Goal: Information Seeking & Learning: Stay updated

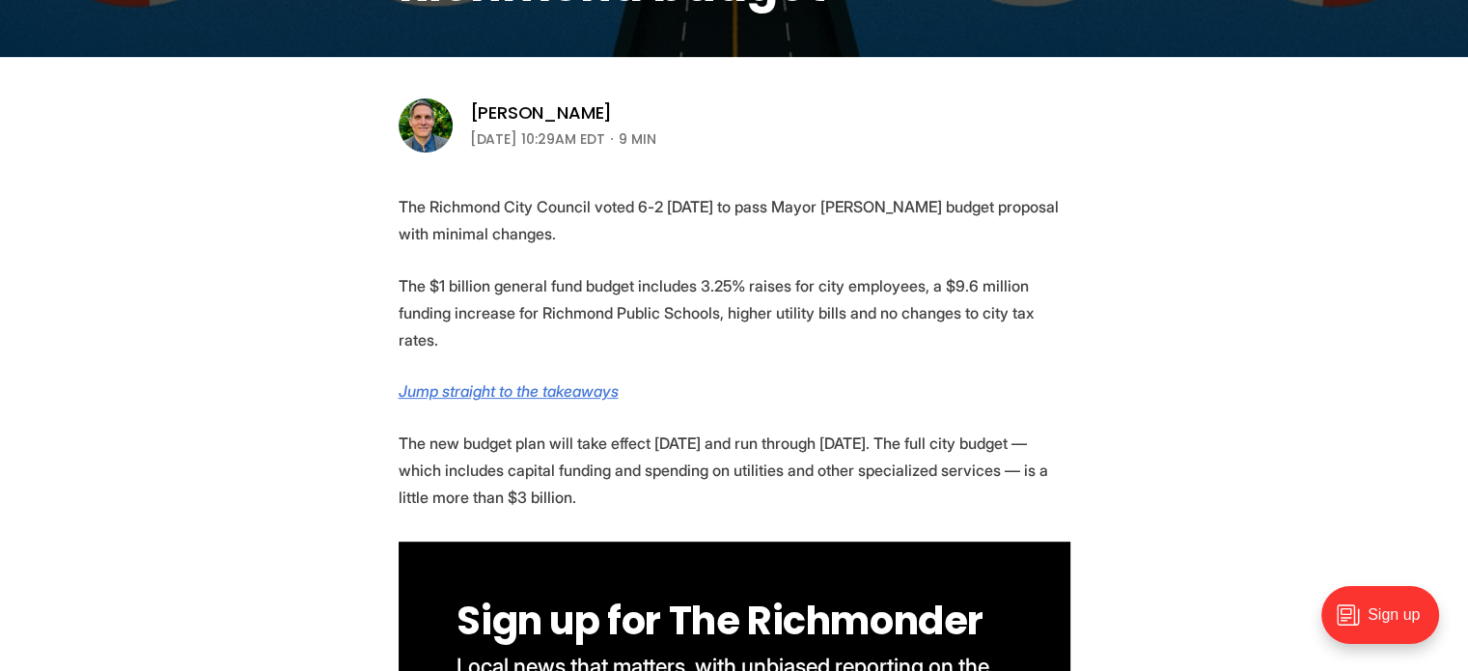
scroll to position [579, 0]
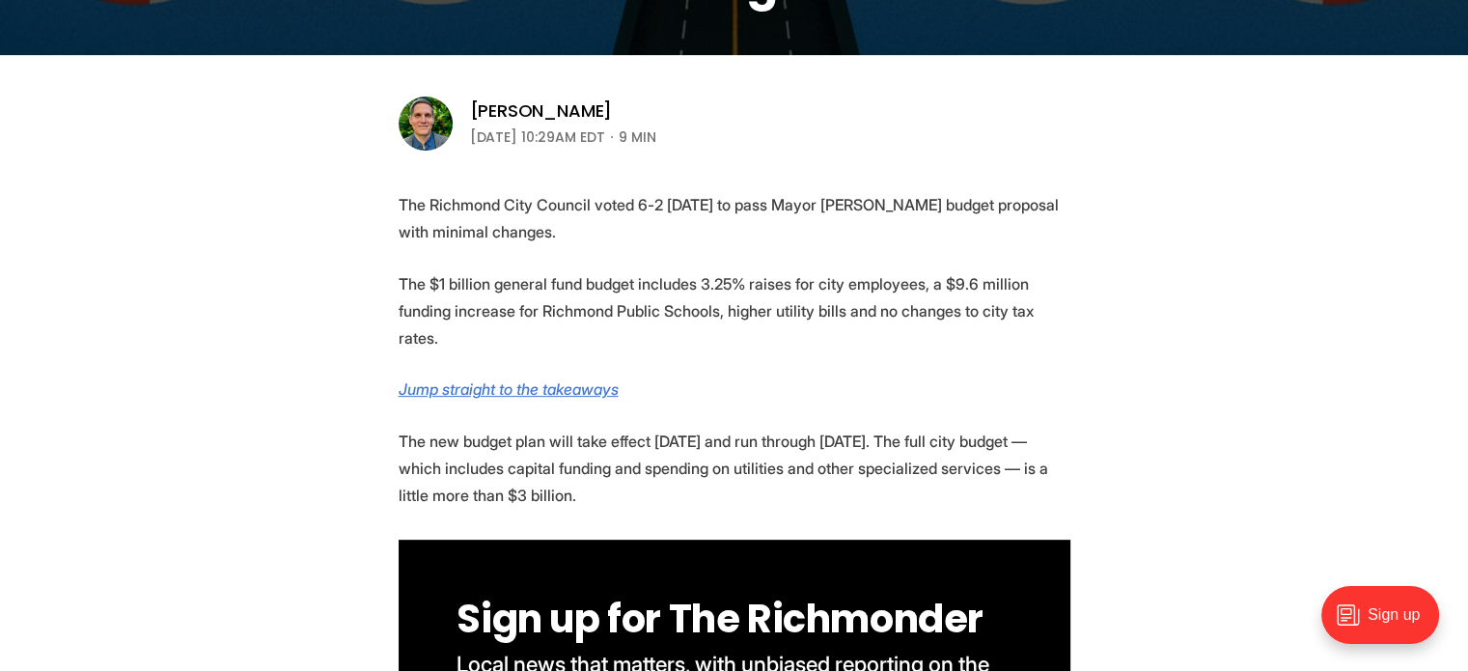
click at [848, 226] on p "The Richmond City Council voted 6-2 [DATE] to pass Mayor [PERSON_NAME] budget p…" at bounding box center [735, 218] width 672 height 54
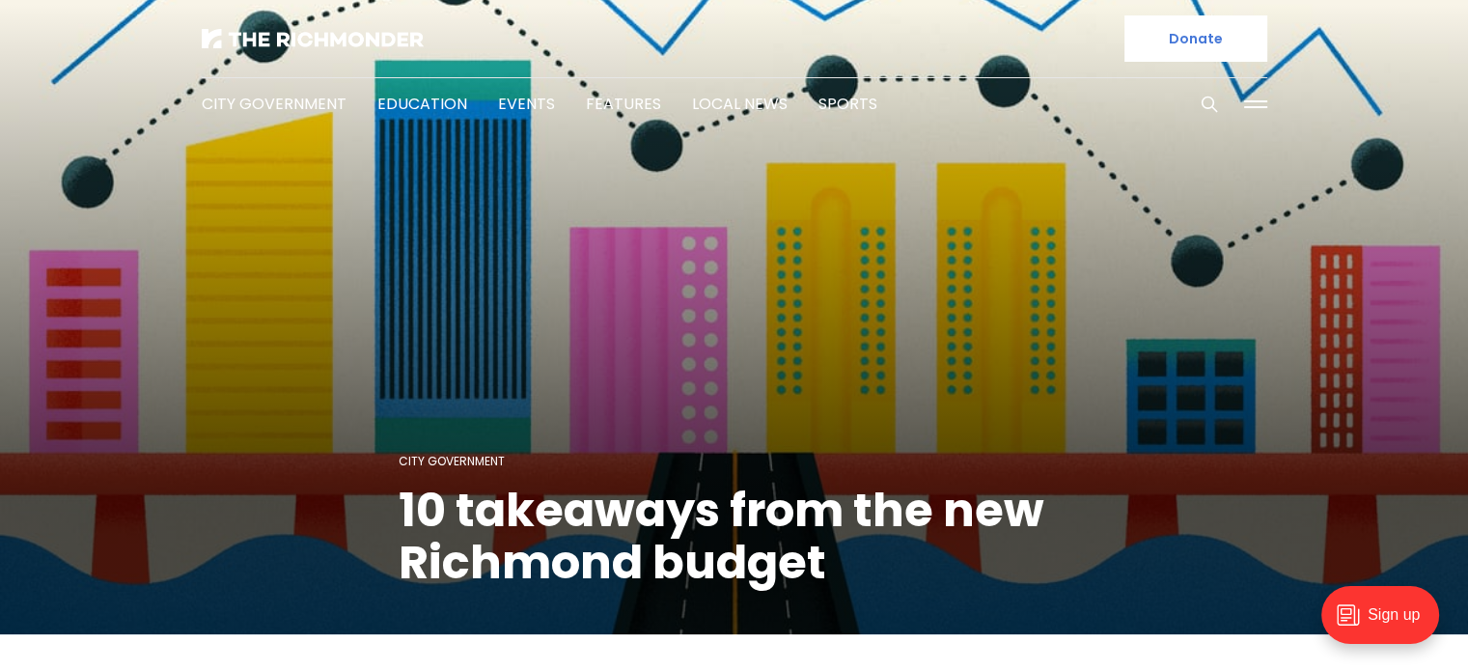
scroll to position [711, 0]
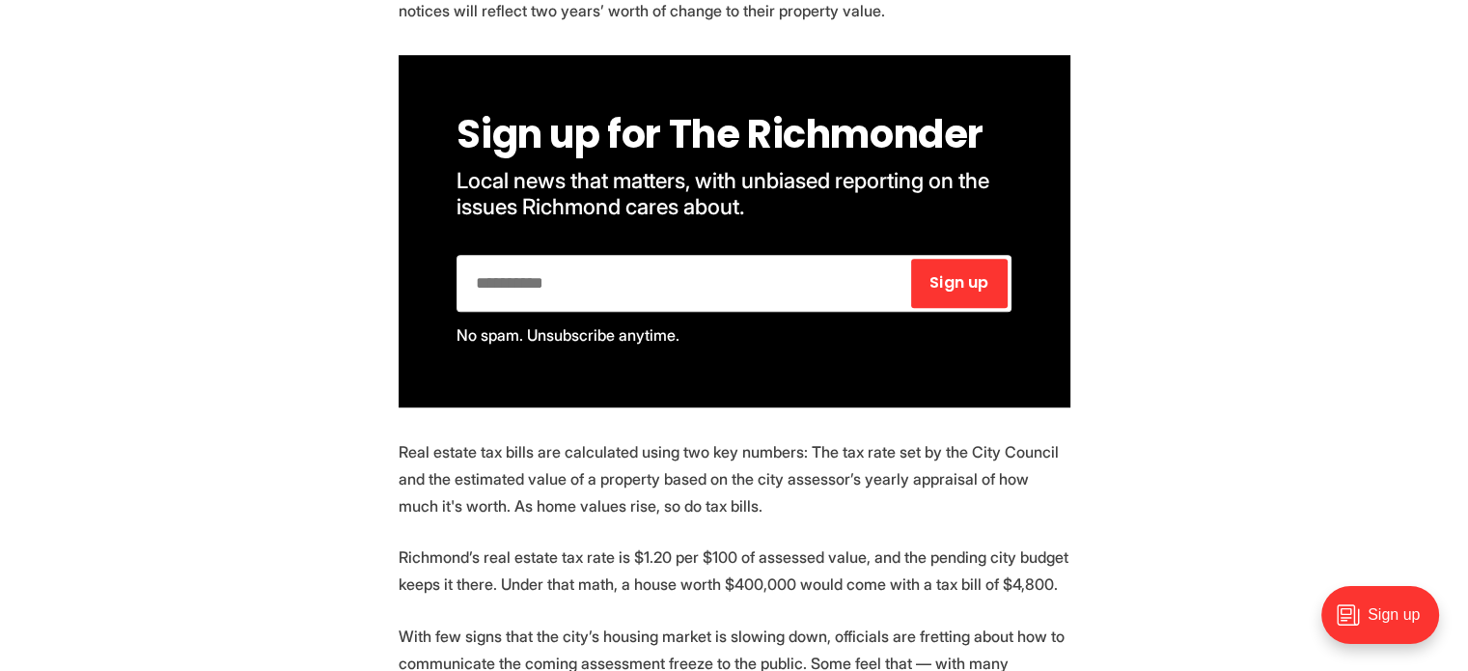
scroll to position [953, 0]
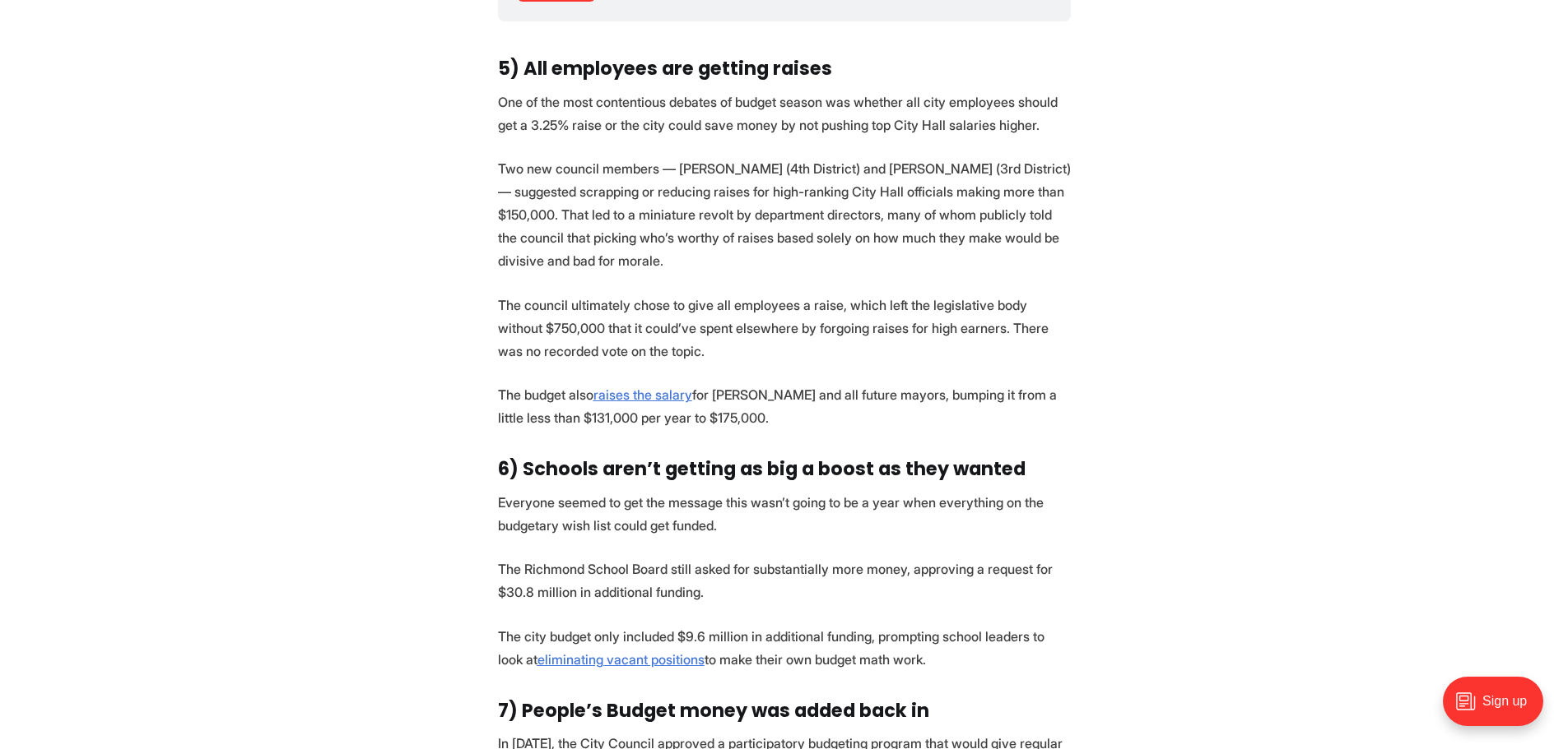
scroll to position [4030, 0]
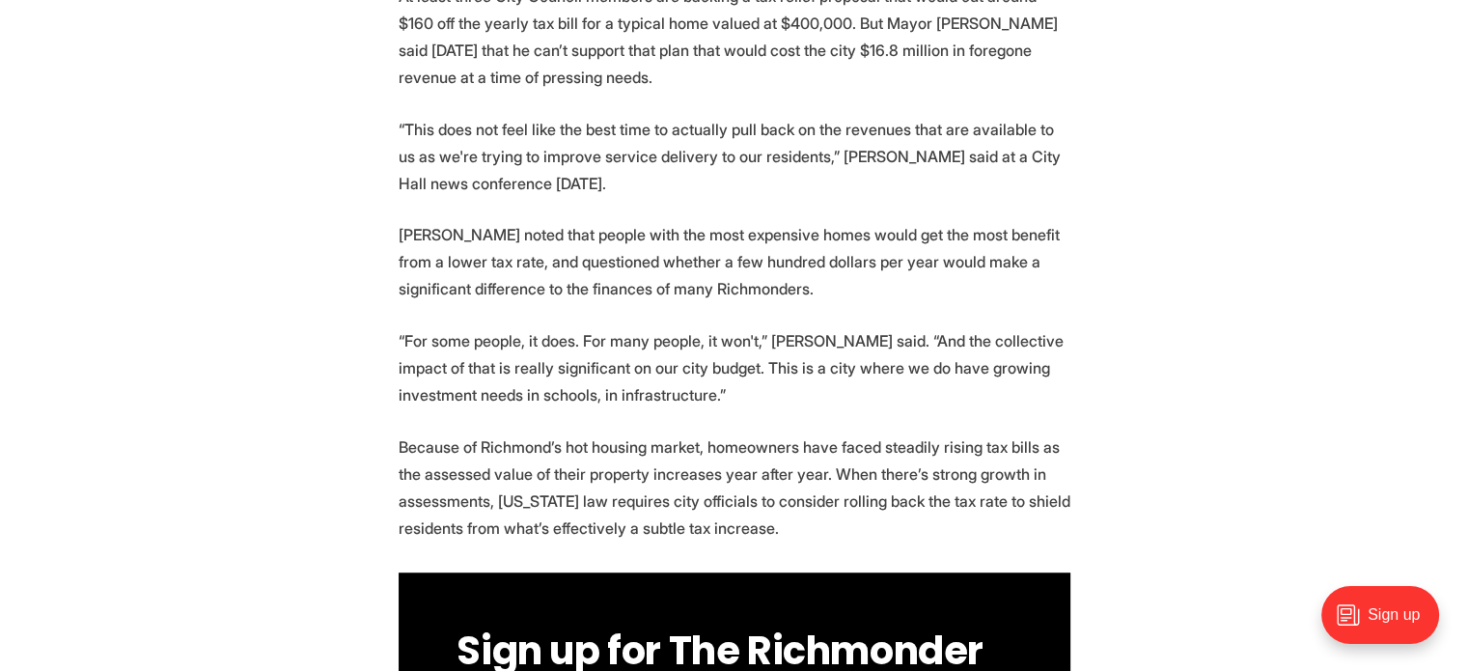
scroll to position [1062, 0]
